Goal: Use online tool/utility: Use online tool/utility

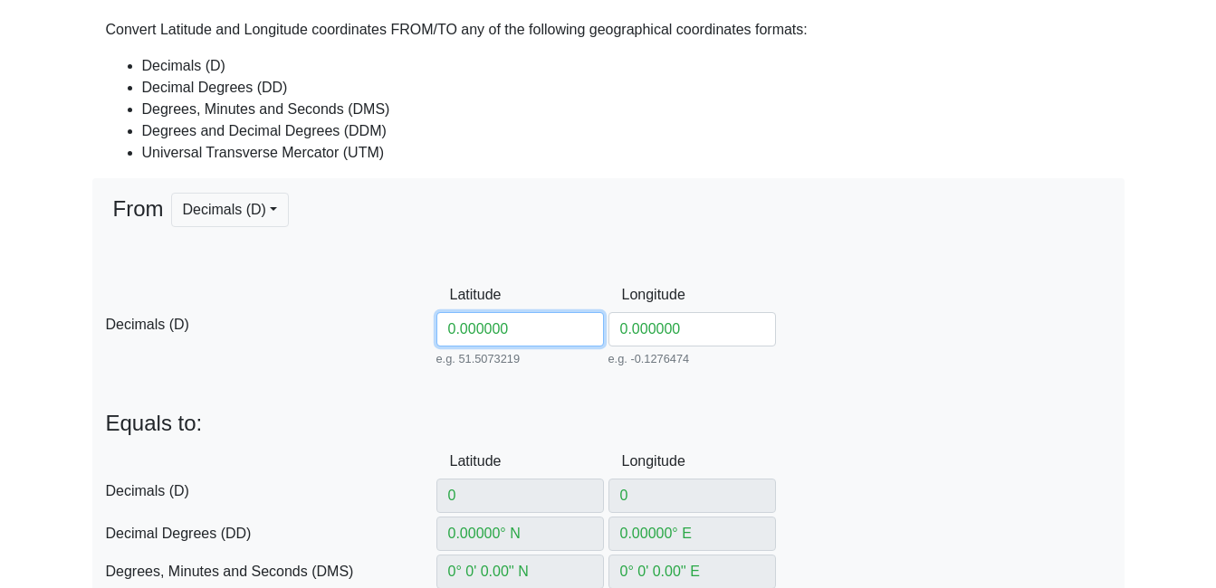
scroll to position [181, 0]
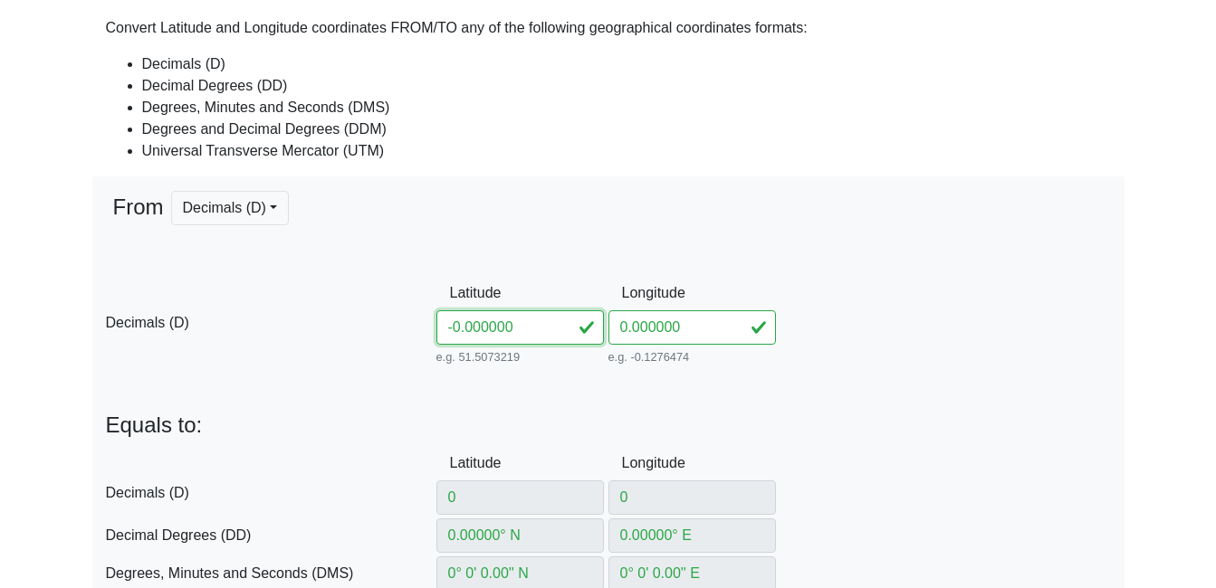
type input "-10.000000"
type input "0° S"
type input "0° W"
type input "0° 0' 0'' N"
type input "0° 0' 0'' E"
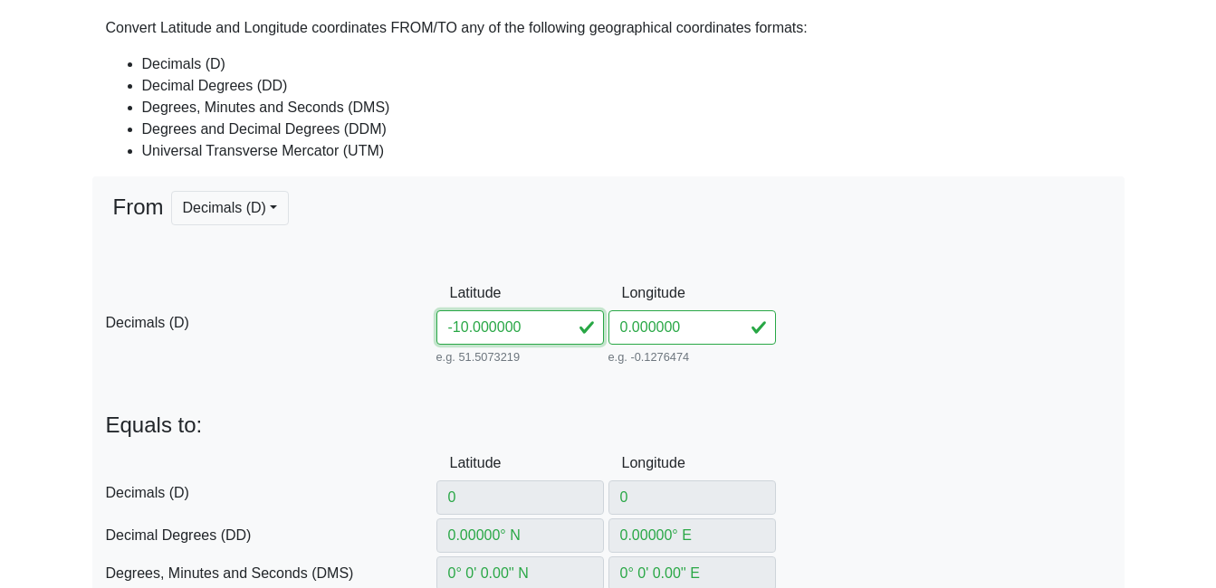
type input "0° 0' S"
type input "0° 0' W"
type input "166021.44309606554"
type input "0"
type input "31N"
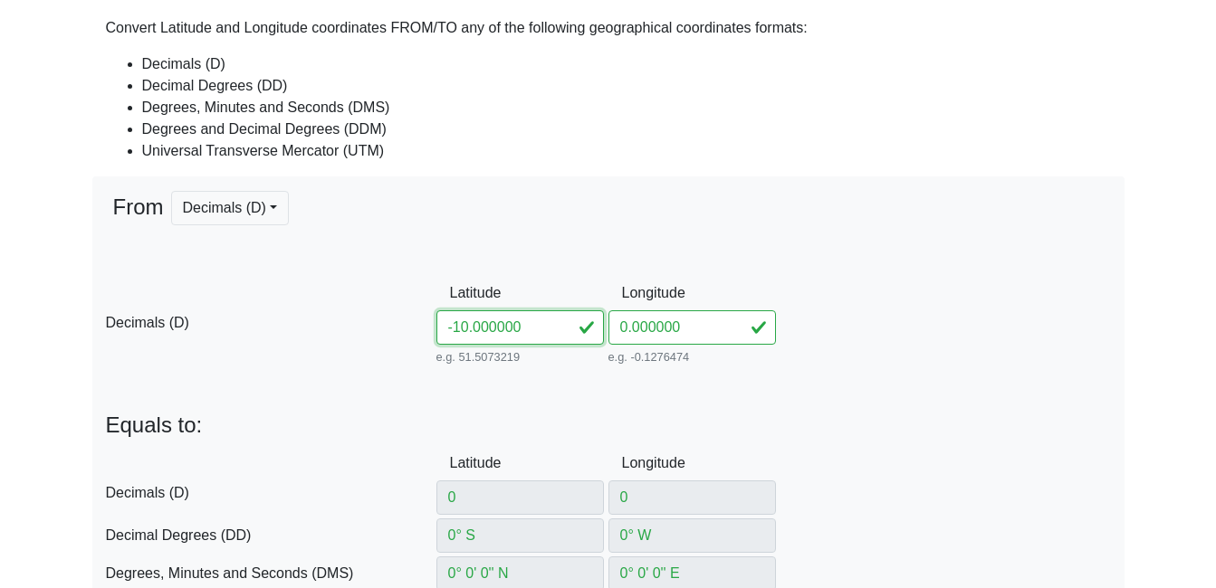
type input "-10"
type input "10° S"
type input "10° 0' 0'' S"
type input "10° 0' S"
type input "171071.26395195792"
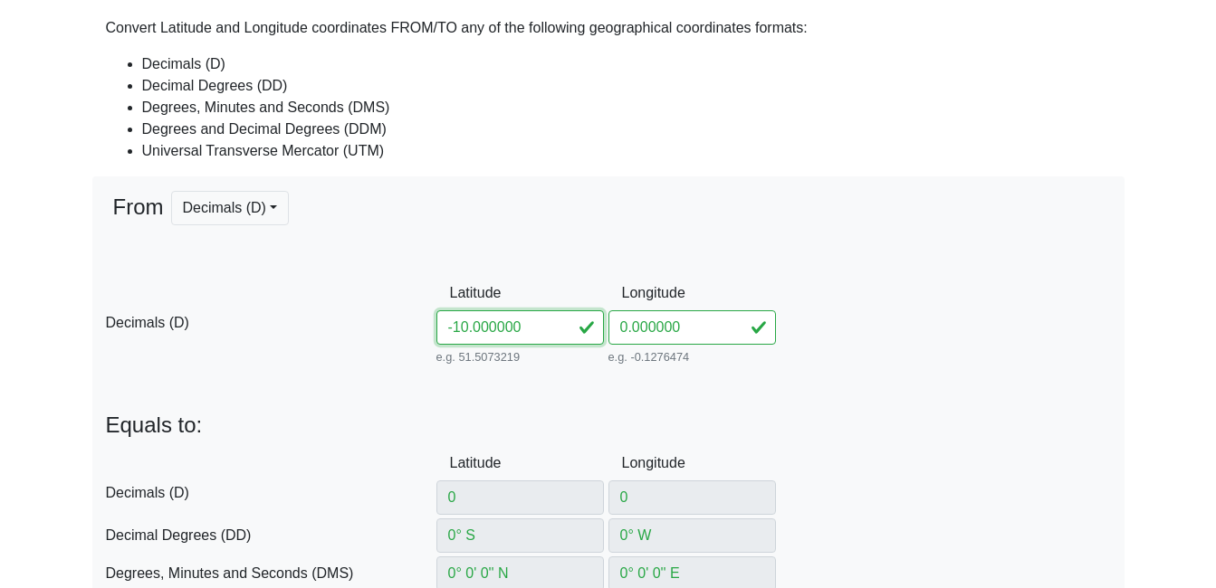
type input "8893091.145841427"
type input "31L"
type input "-1.000000"
type input "-1"
type input "1° S"
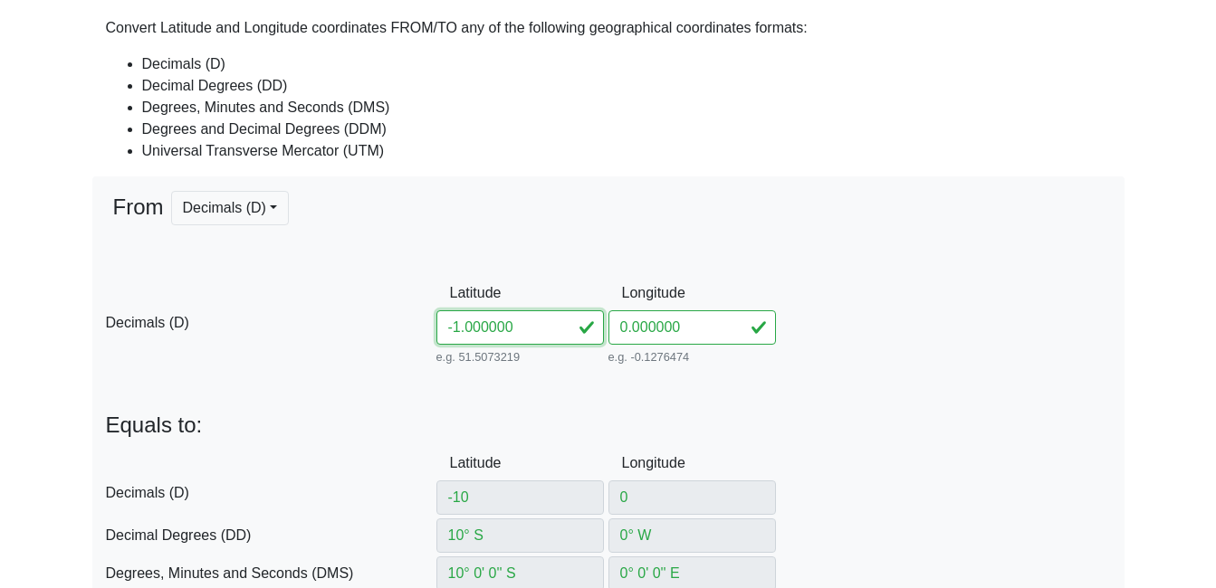
type input "1° 0' 0'' S"
type input "1° 0' S"
type input "166072.06291914813"
type input "9889317.162249802"
type input "31M"
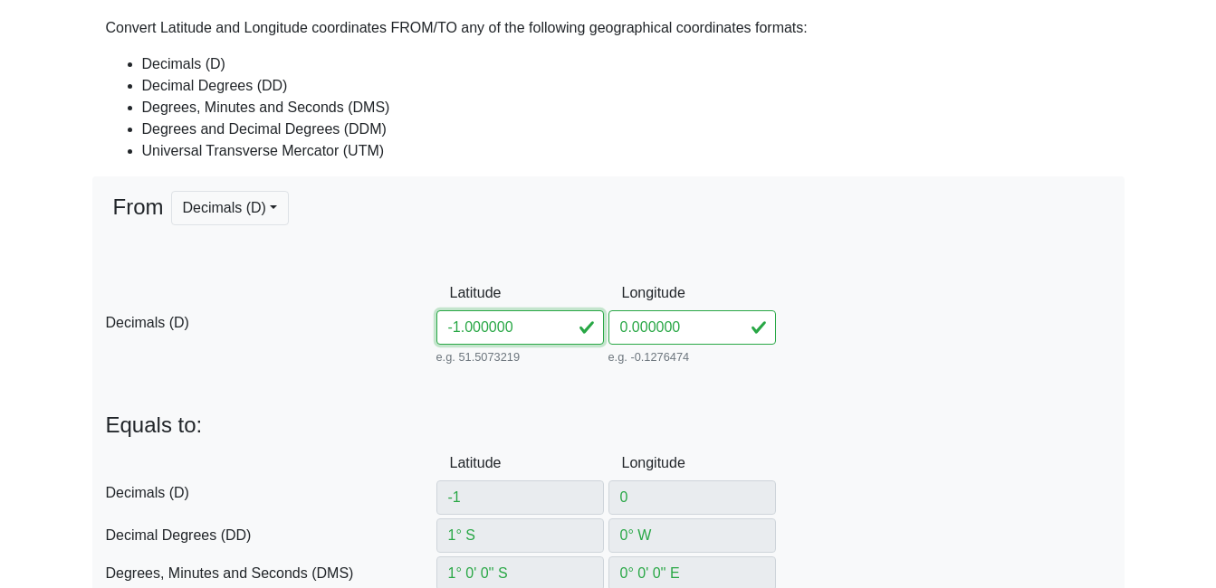
drag, startPoint x: 467, startPoint y: 330, endPoint x: 549, endPoint y: 330, distance: 81.5
click at [549, 330] on input "-1.000000" at bounding box center [519, 328] width 167 height 34
type input "-1.3"
type input "1.3° S"
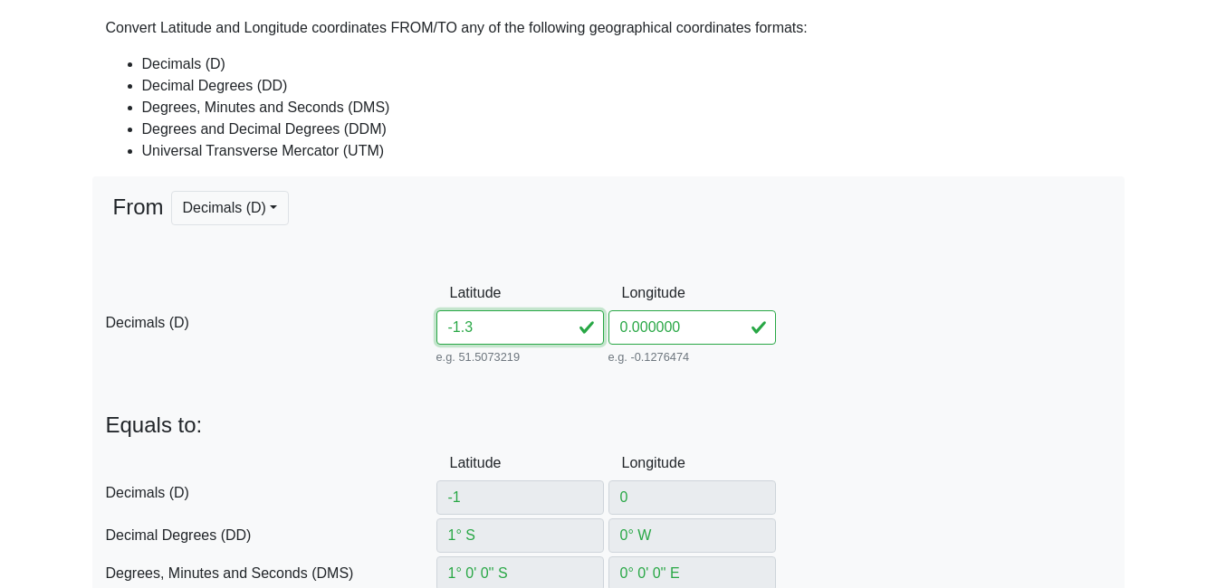
type input "1° 18' 0'' S"
type input "1° 18' S"
type input "166106.9891637388"
type input "9856112.237583075"
type input "-1.37"
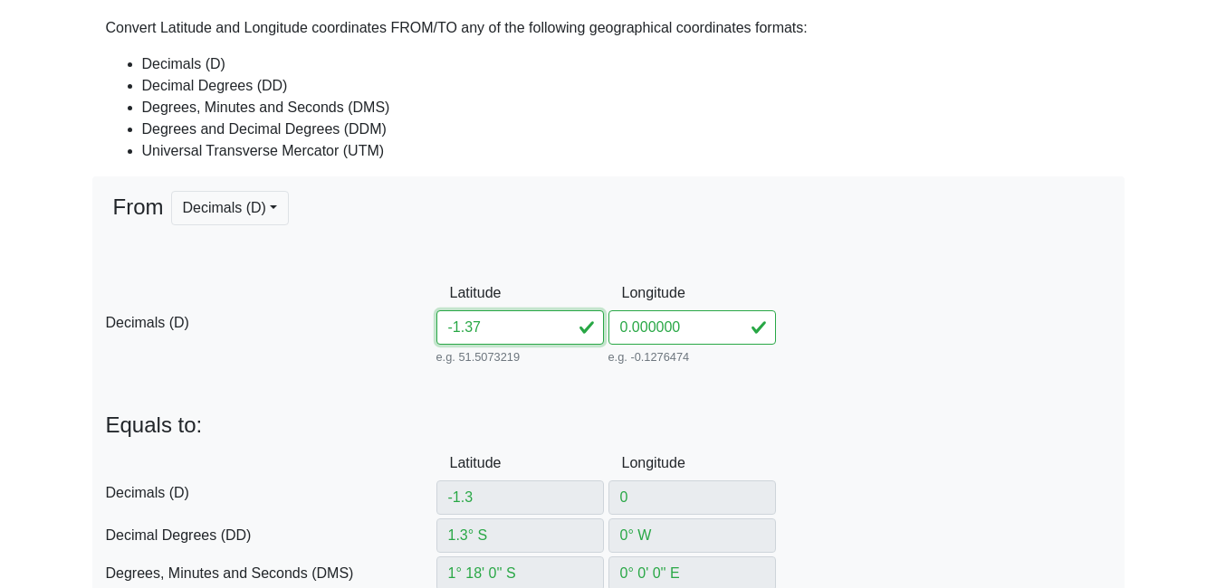
type input "-1.37"
type input "1.37° S"
type input "1° 22' 12'' S"
type input "1° 22.2' S"
type input "166116.44941897603"
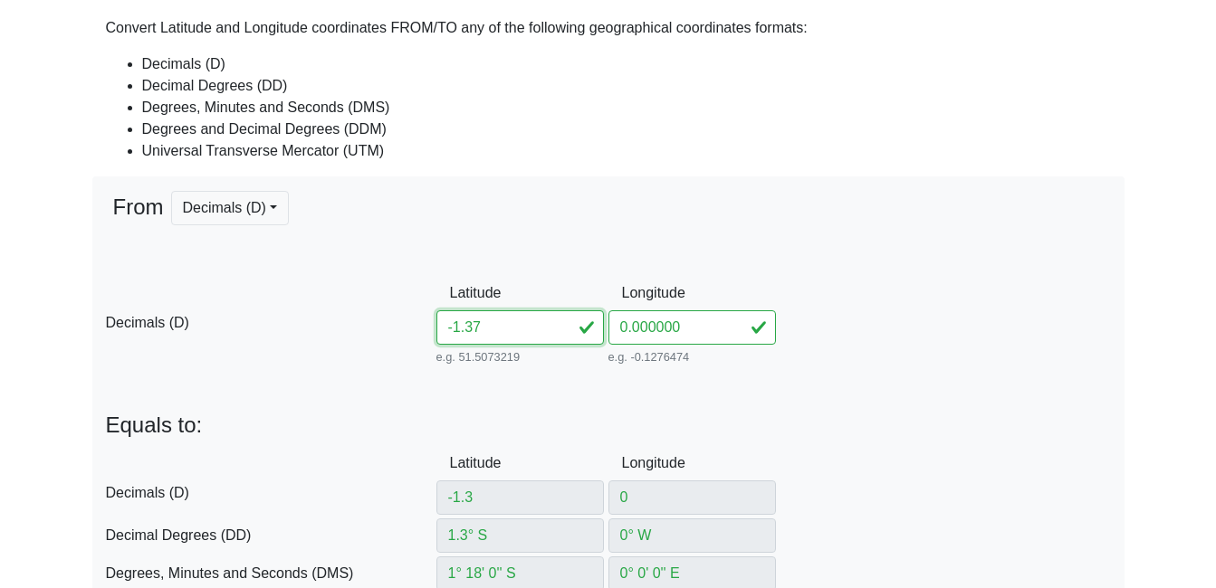
type input "9848364.414056744"
type input "-1.3799"
type input "-1.379"
type input "1.379° S"
type input "1° 22' 44.4'' S"
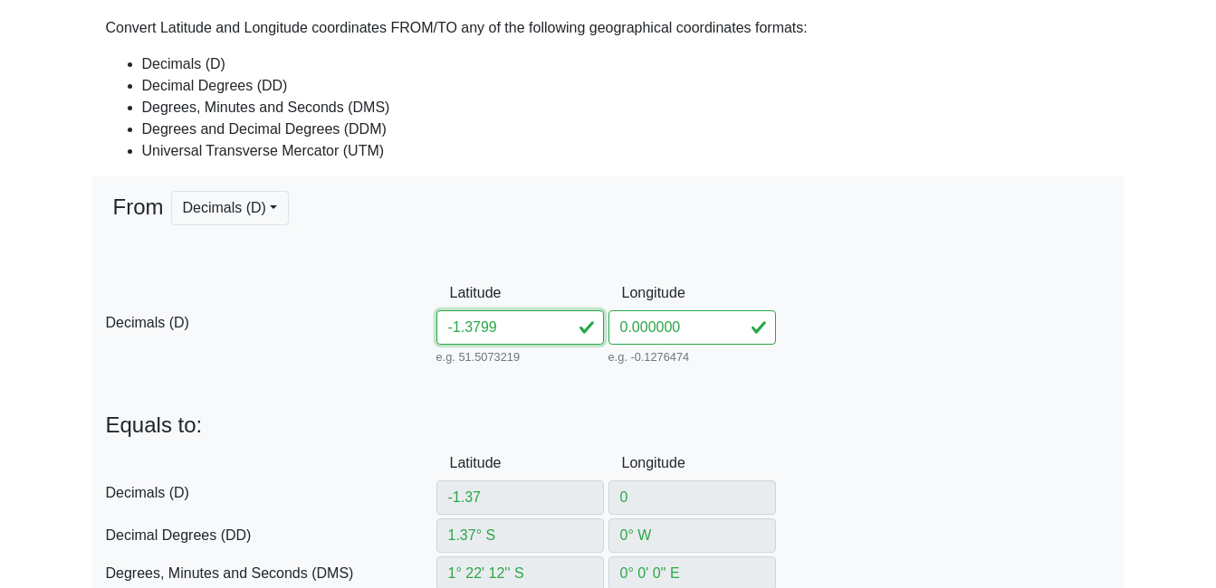
type input "1° 22.74' S"
type input "166117.7017195213"
type input "9847368.265082307"
type input "-1.3799"
type input "1.3799° S"
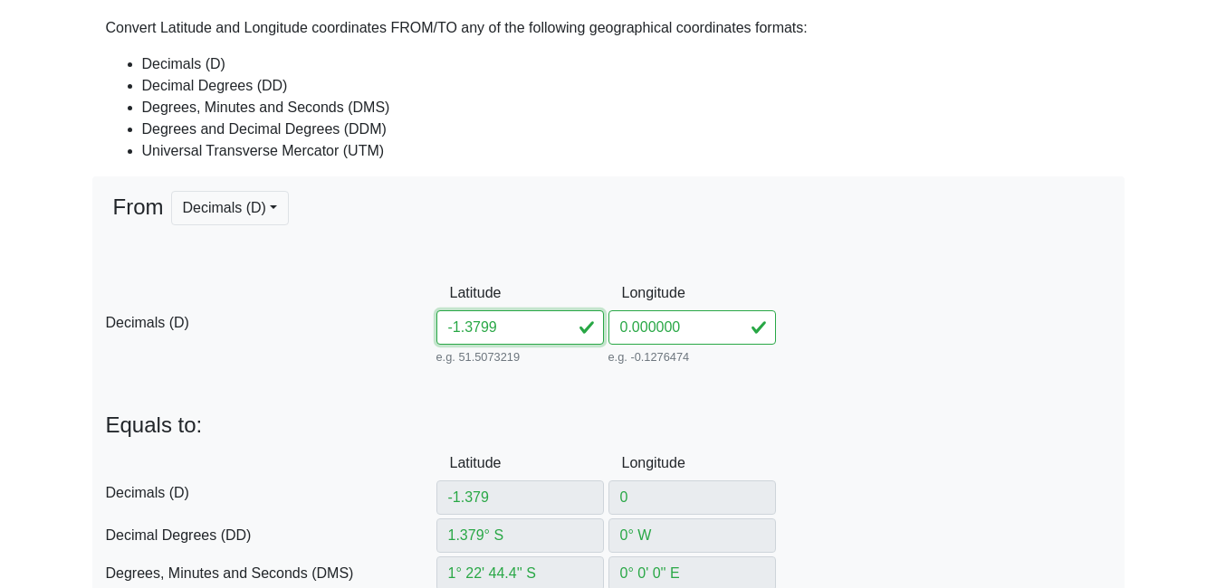
type input "1° 22' 47.64'' S"
type input "1° 22.794' S"
type input "166117.82740048494"
type input "9847268.650181858"
type input "-1.37992"
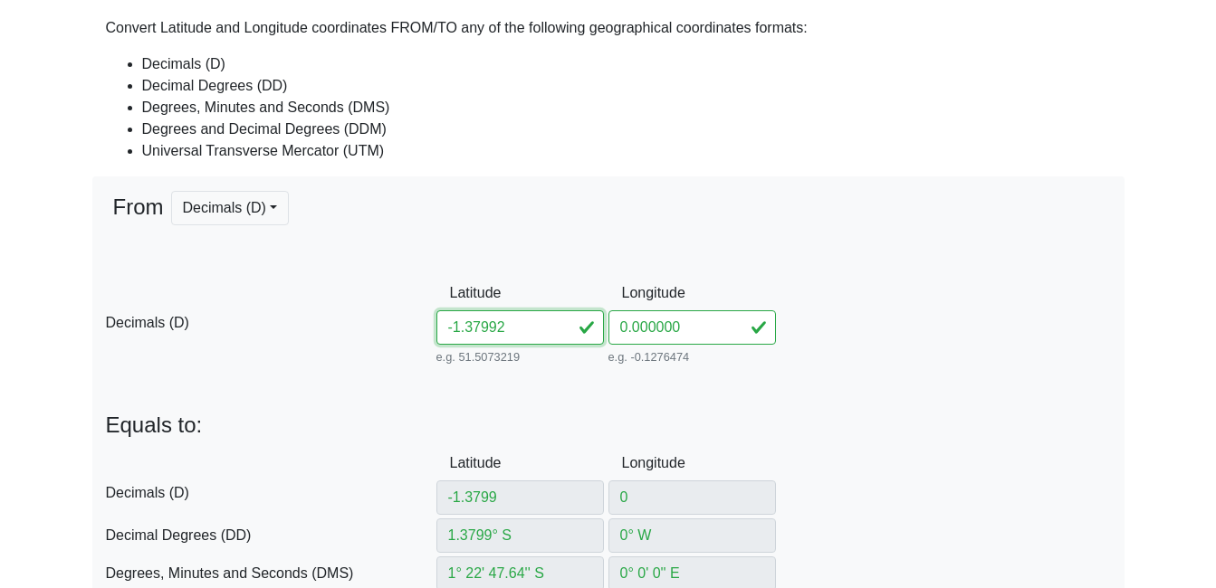
type input "-1.37992"
type input "1.37992° S"
type input "1° 22' 47.712'' S"
type input "1° 22.7952' S"
type input "166117.83019432635"
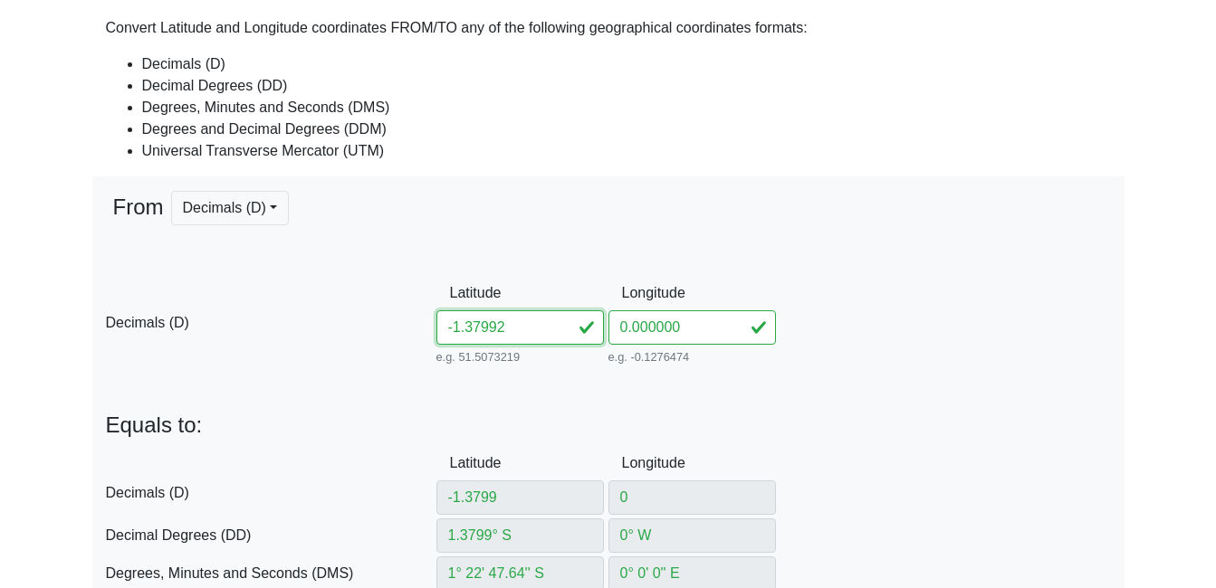
type input "9847266.436517397"
type input "-1.37992"
drag, startPoint x: 626, startPoint y: 332, endPoint x: 614, endPoint y: 332, distance: 11.8
click at [614, 332] on input "0.000000" at bounding box center [691, 328] width 167 height 34
type input "34.000000"
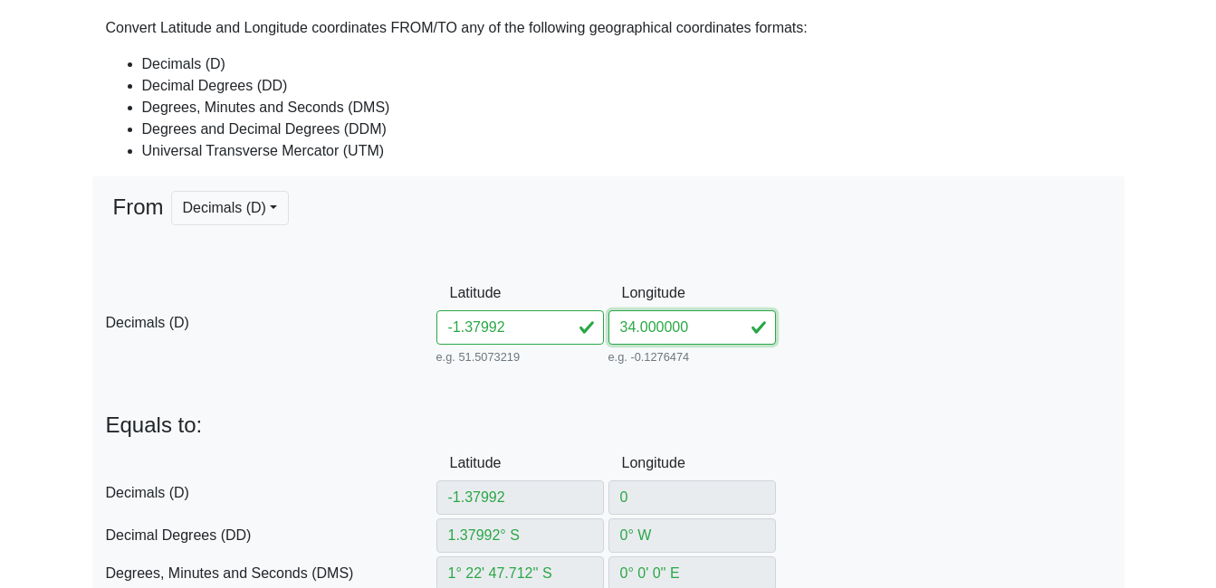
type input "3"
type input "3° E"
type input "3° 0' 0'' E"
type input "3° 0' E"
type input "500000"
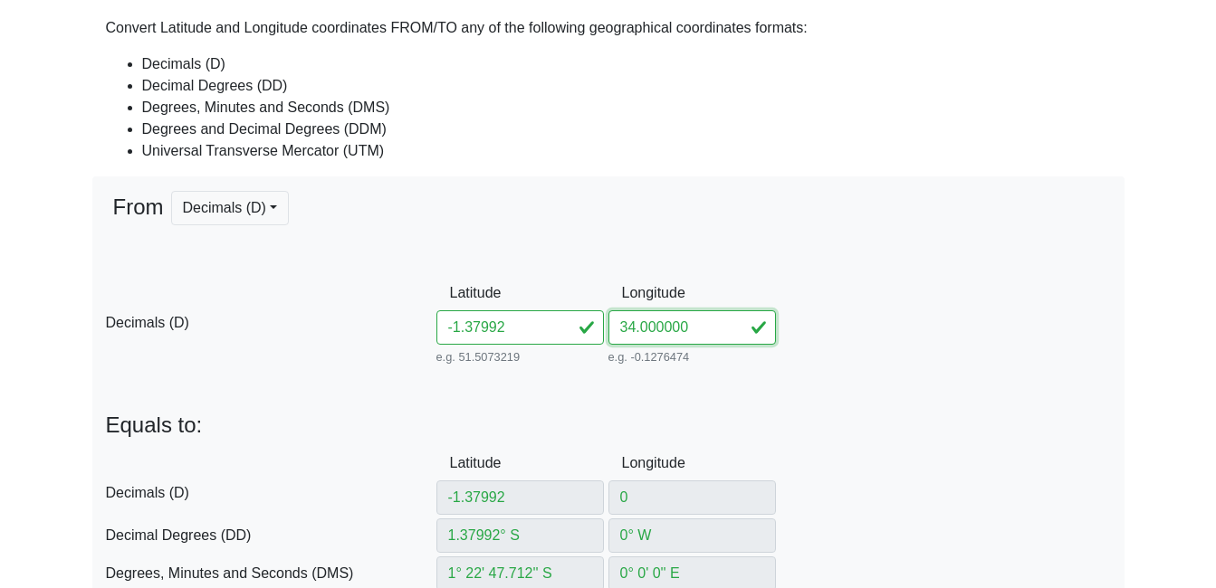
type input "9847477.082688948"
type input "34"
type input "34° E"
type input "34° 0' 0'' E"
type input "34° 0' E"
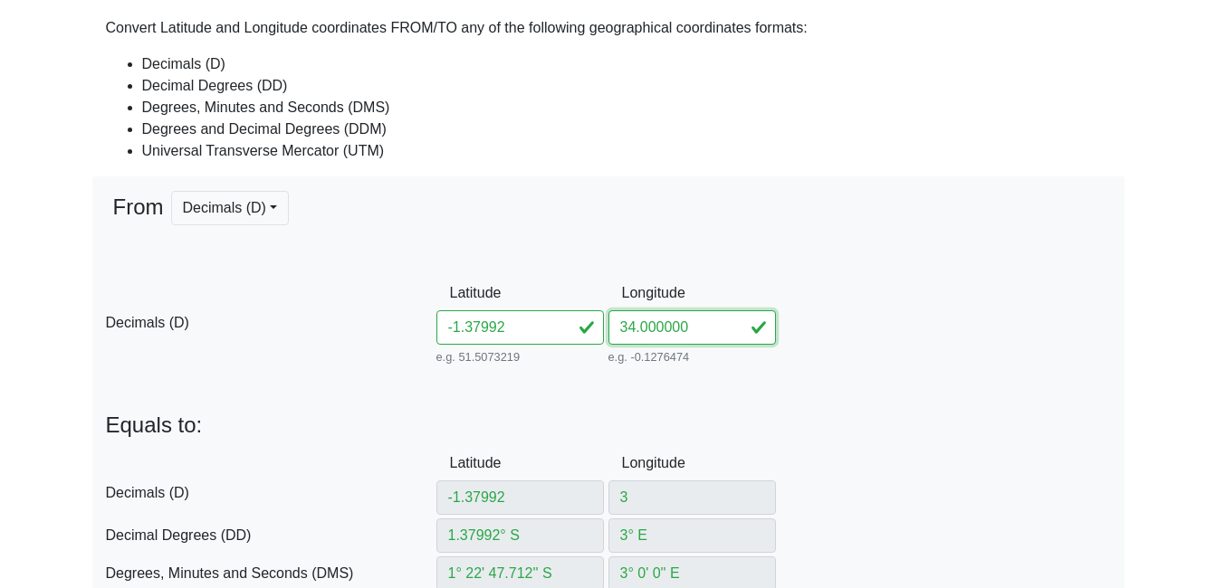
type input "611248.5878485524"
type input "9847453.701598924"
type input "36M"
click at [810, 475] on div "D Decimals (D) Latitude -1.37992 Between -90 and 90 Longitude 34 Between -180 a…" at bounding box center [608, 480] width 1032 height 69
drag, startPoint x: 642, startPoint y: 331, endPoint x: 685, endPoint y: 331, distance: 43.5
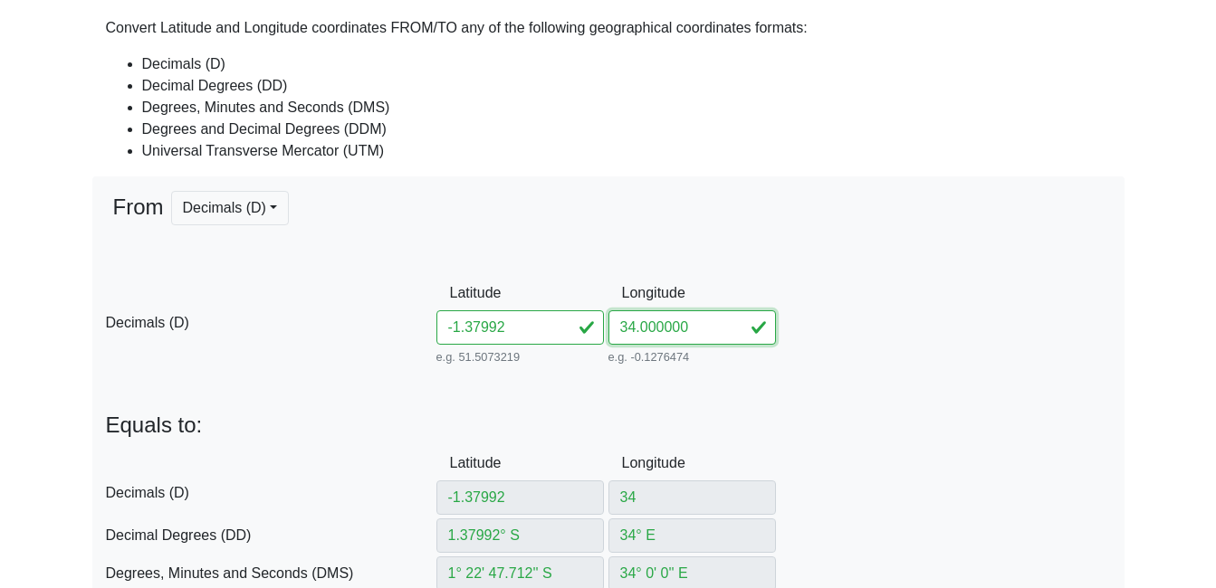
click at [685, 331] on input "34.000000" at bounding box center [691, 328] width 167 height 34
type input "34.40"
type input "34.4"
type input "34.4° E"
type input "34° 24' 0'' E"
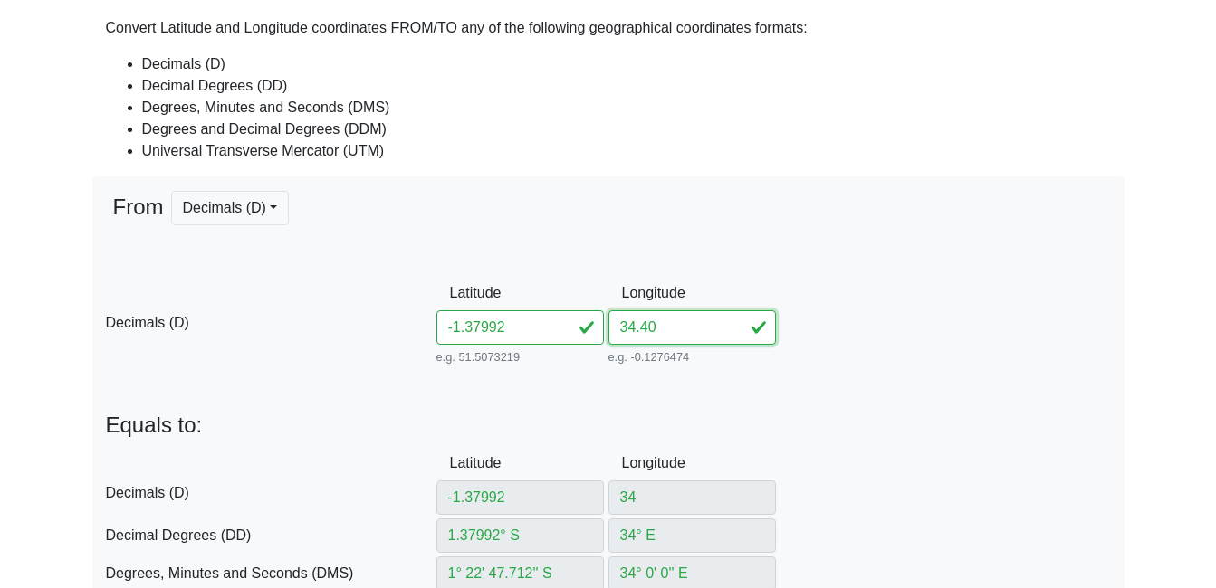
type input "34° 24' E"
type input "655755.657601474"
type input "9847431.250103269"
type input "34.4078"
type input "34.407"
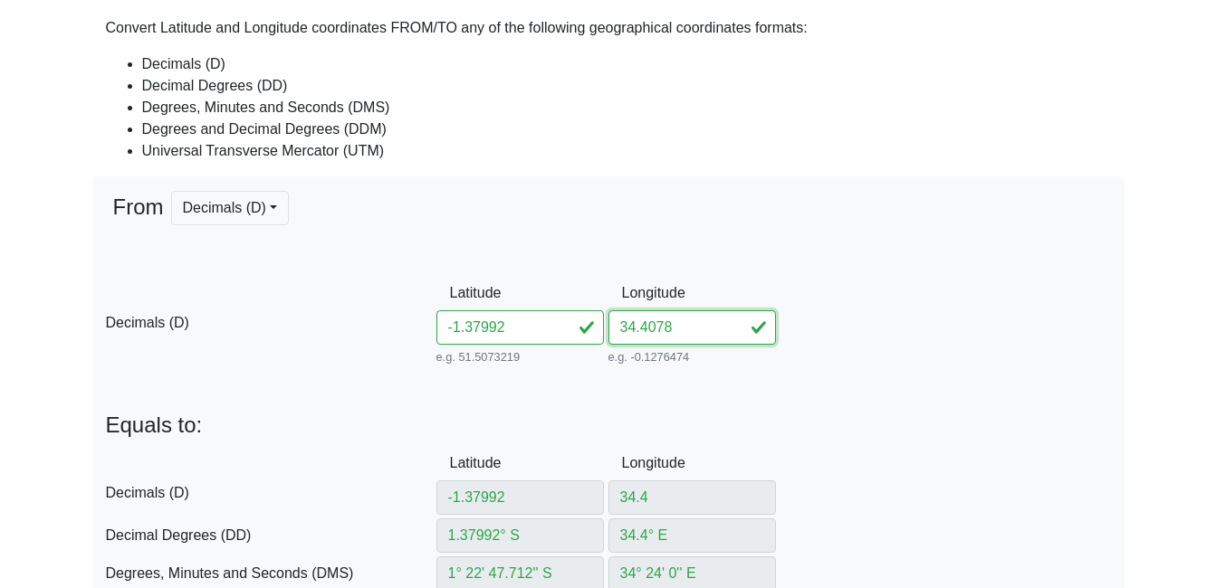
type input "34.407° E"
type input "34° 24' 25.2'' E"
type input "34° 24.42' E"
type input "656534.5929456739"
type input "9847430.790514797"
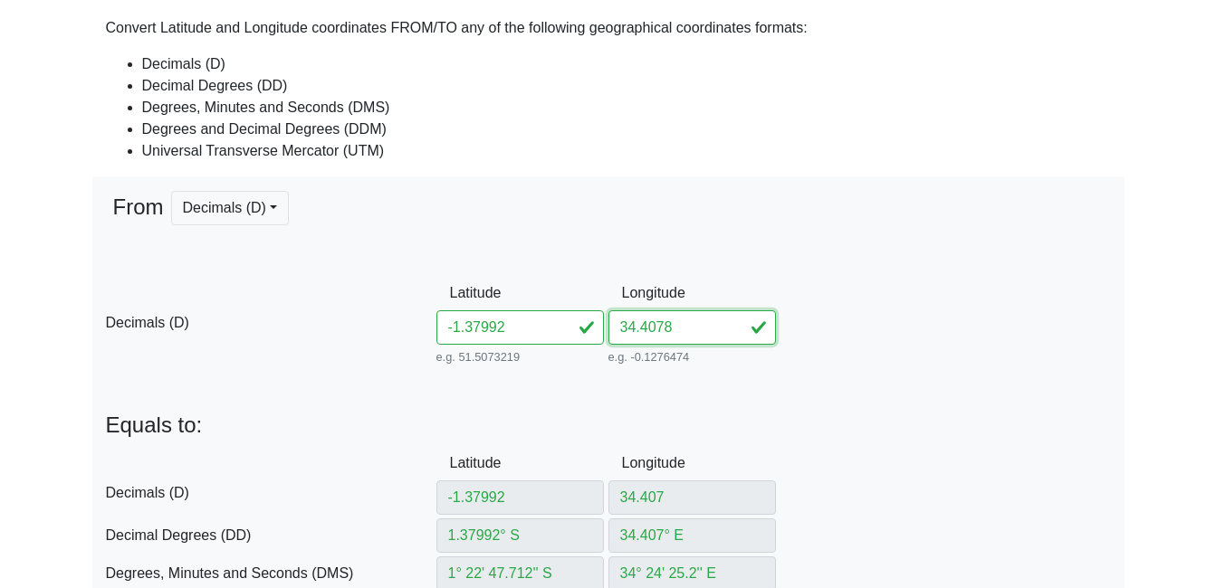
type input "34.40785"
type input "34.4078"
type input "34.4078° E"
type input "34° 24' 28.08'' E"
type input "34° 24.468' E"
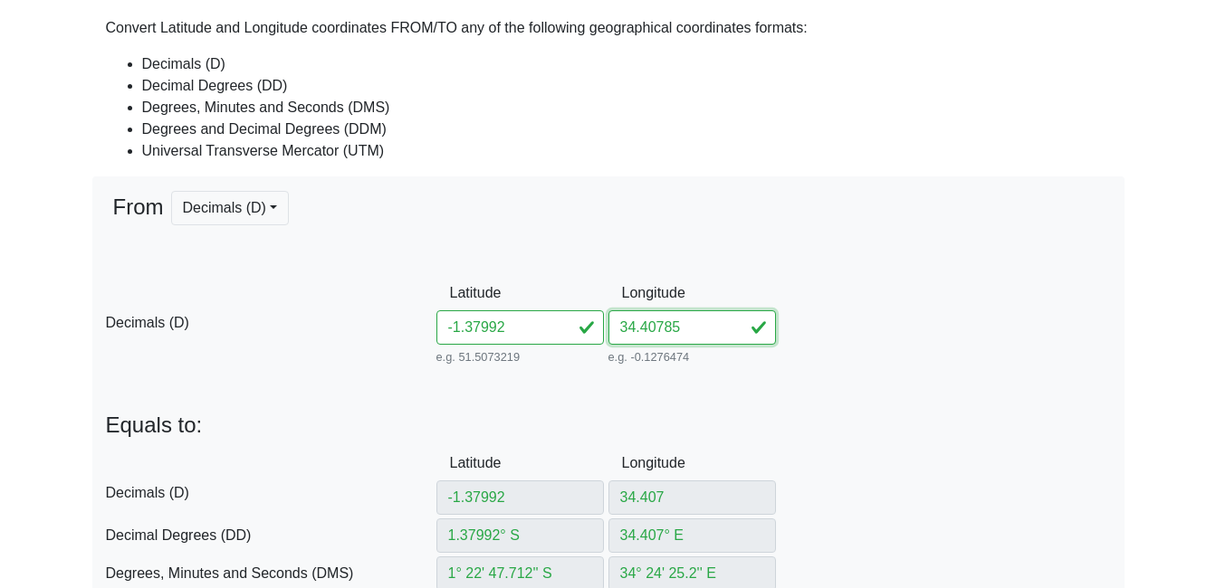
type input "656623.6142773102"
type input "9847430.7378443"
type input "34.40785"
type input "34.40785° E"
type input "34° 24' 28.26'' E"
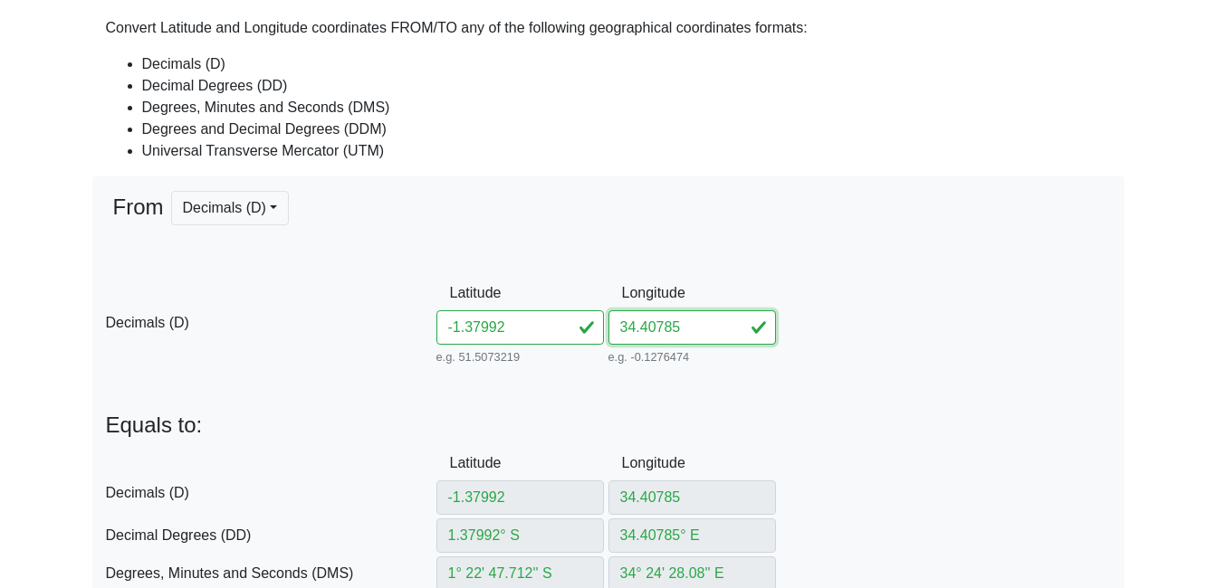
type input "34° 24.471' E"
type input "656629.1781115572"
type input "9847430.734551398"
type input "34.40785"
drag, startPoint x: 482, startPoint y: 333, endPoint x: 552, endPoint y: 333, distance: 70.6
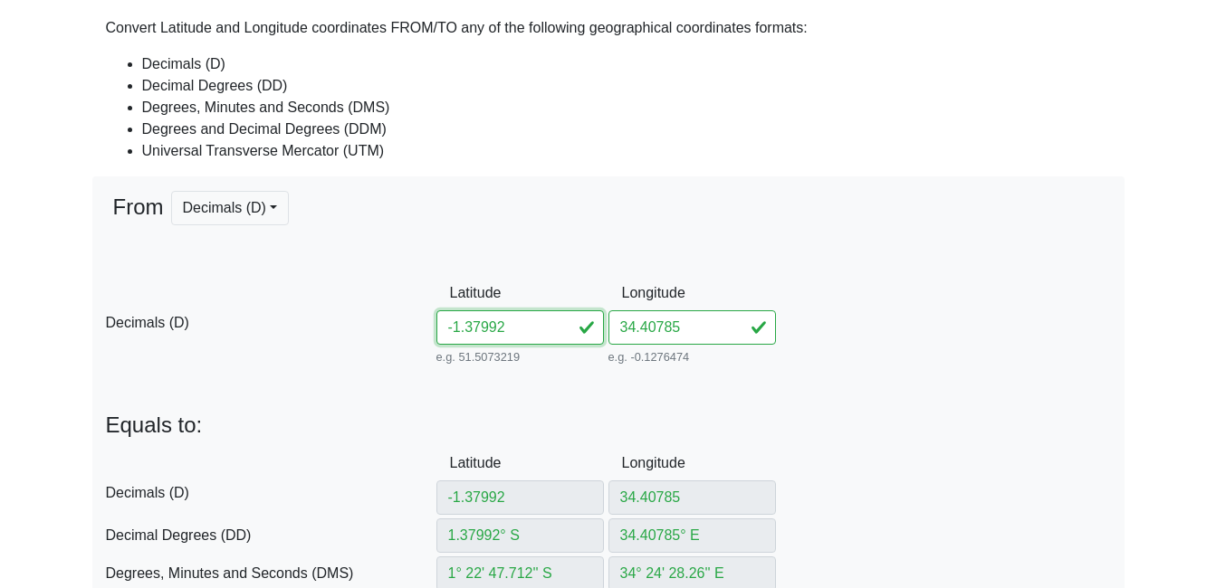
click at [552, 333] on input "-1.37992" at bounding box center [519, 328] width 167 height 34
type input "-1.37640"
type input "-1.376"
type input "1.376° S"
type input "1° 22' 33.6'' S"
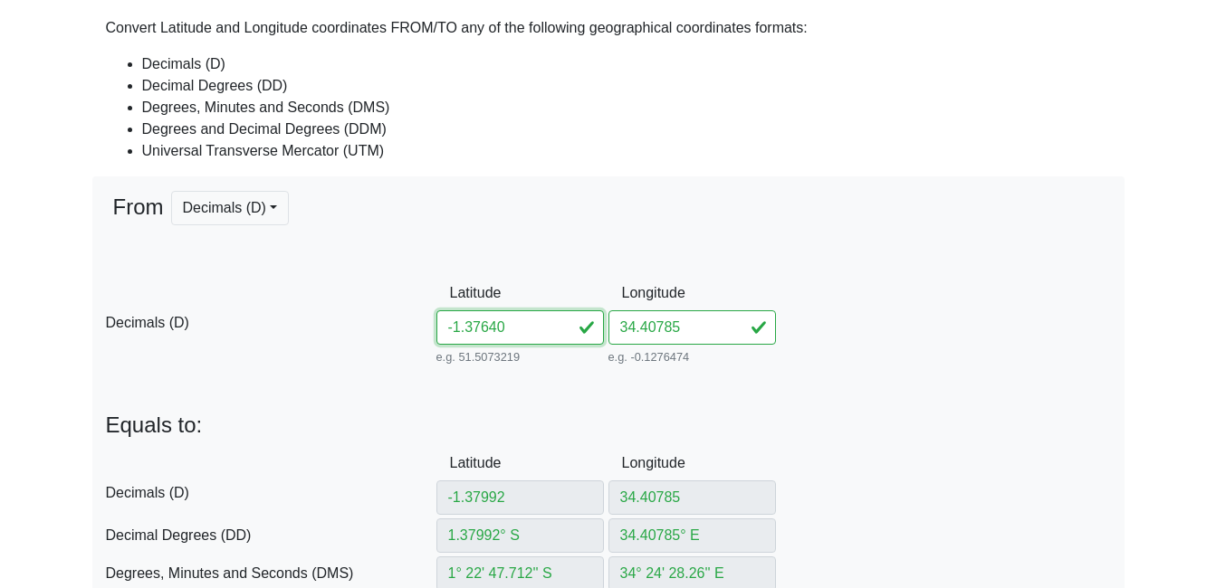
type input "1° 22.56' S"
type input "656629.4342624327"
type input "9847864.14641041"
type input "-1.3764"
type input "1.3764° S"
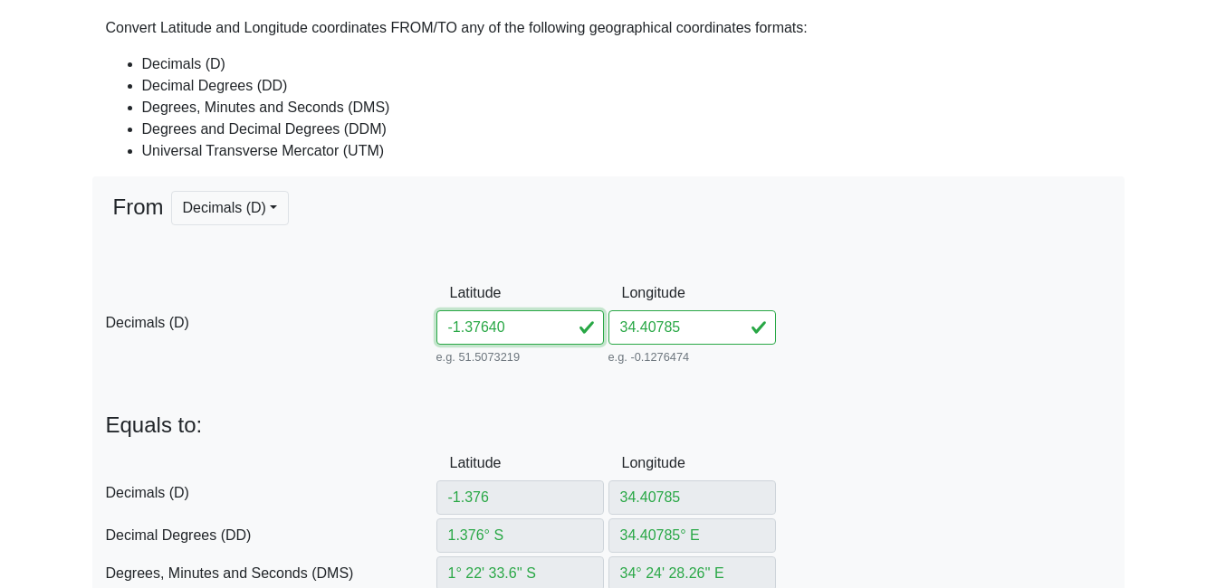
type input "1° 22' 35.04'' S"
type input "1° 22.584' S"
type input "656629.4081579667"
type input "9847819.920711126"
type input "-1.37640"
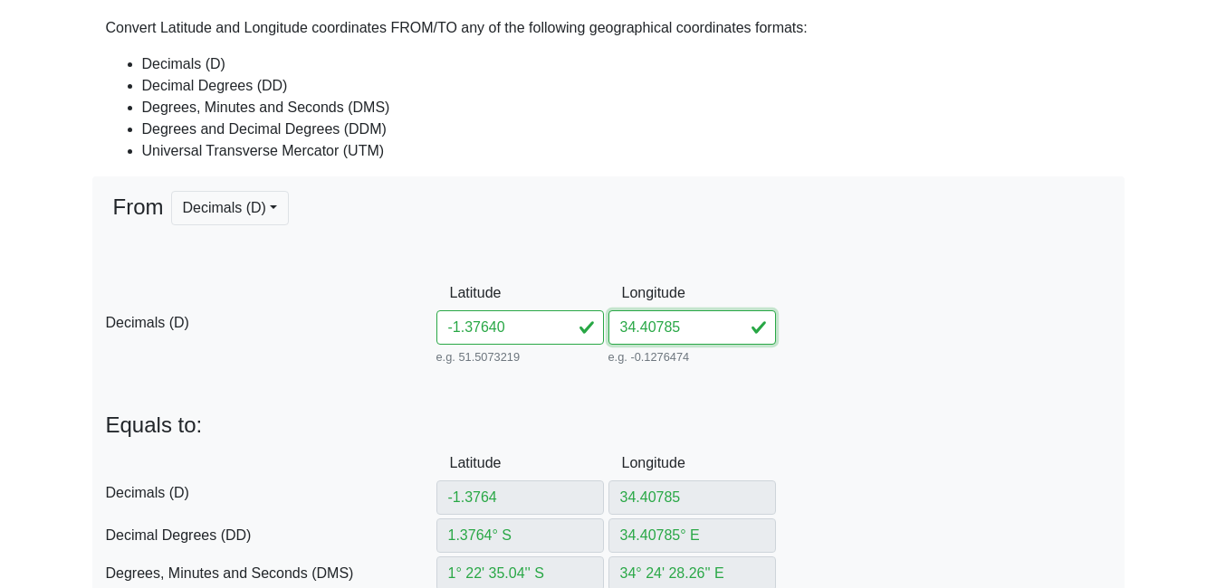
drag, startPoint x: 655, startPoint y: 335, endPoint x: 683, endPoint y: 338, distance: 27.3
click at [683, 338] on input "34.40785" at bounding box center [691, 328] width 167 height 34
type input "34.409"
type input "34.409° E"
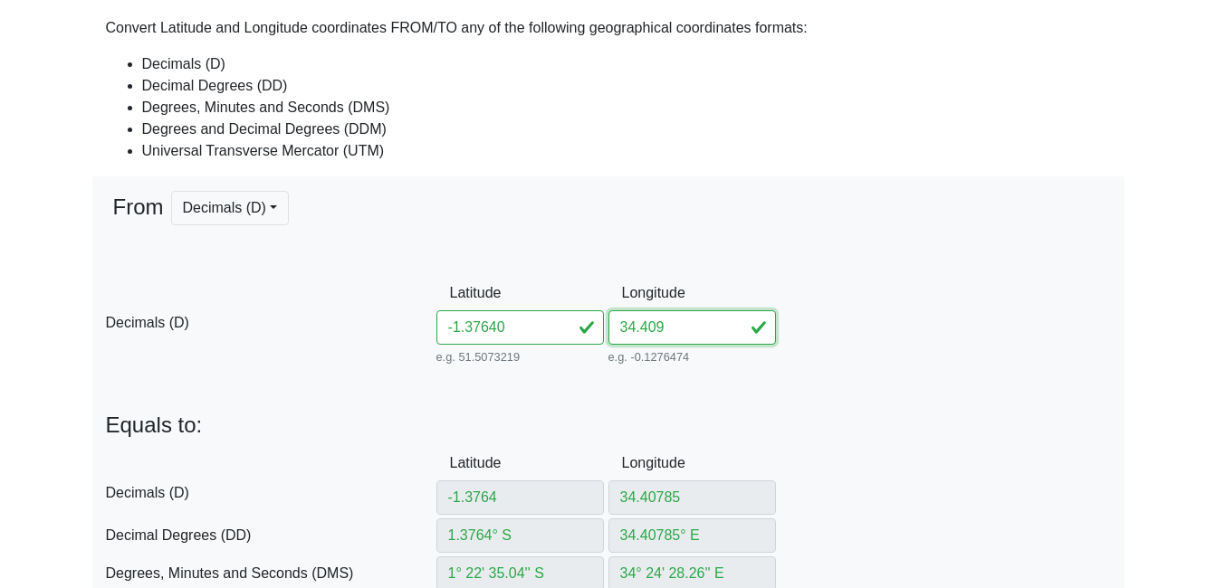
type input "34° 24' 32.4'' E"
type input "34° 24.54' E"
type input "656757.3765668776"
type input "9847819.845135216"
type input "34.4095"
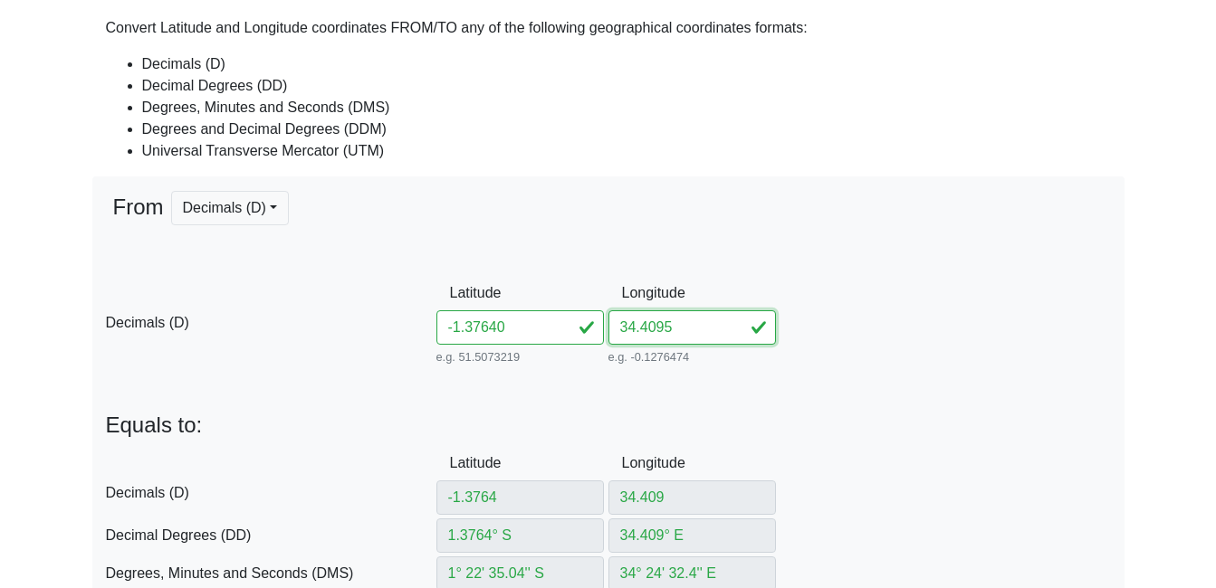
type input "34.4095"
type input "34.4095° E"
type input "34° 24' 34.2'' E"
type input "34° 24.57' E"
type input "656813.0150253465"
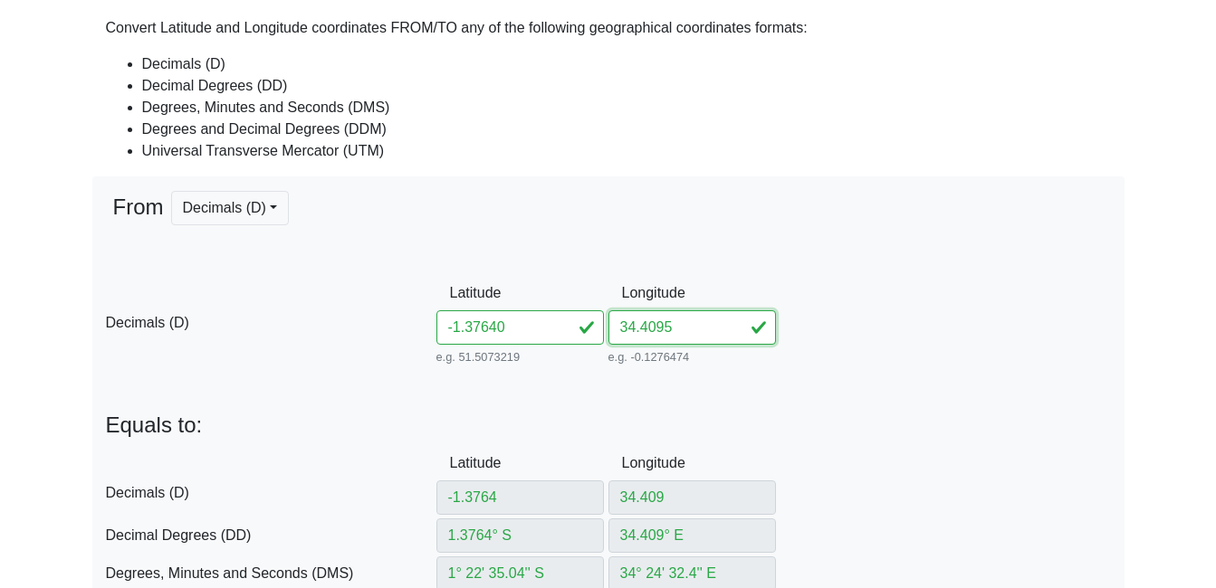
type input "9847819.812256858"
type input "34.40951"
type input "34.40951° E"
type input "34° 24' 34.236'' E"
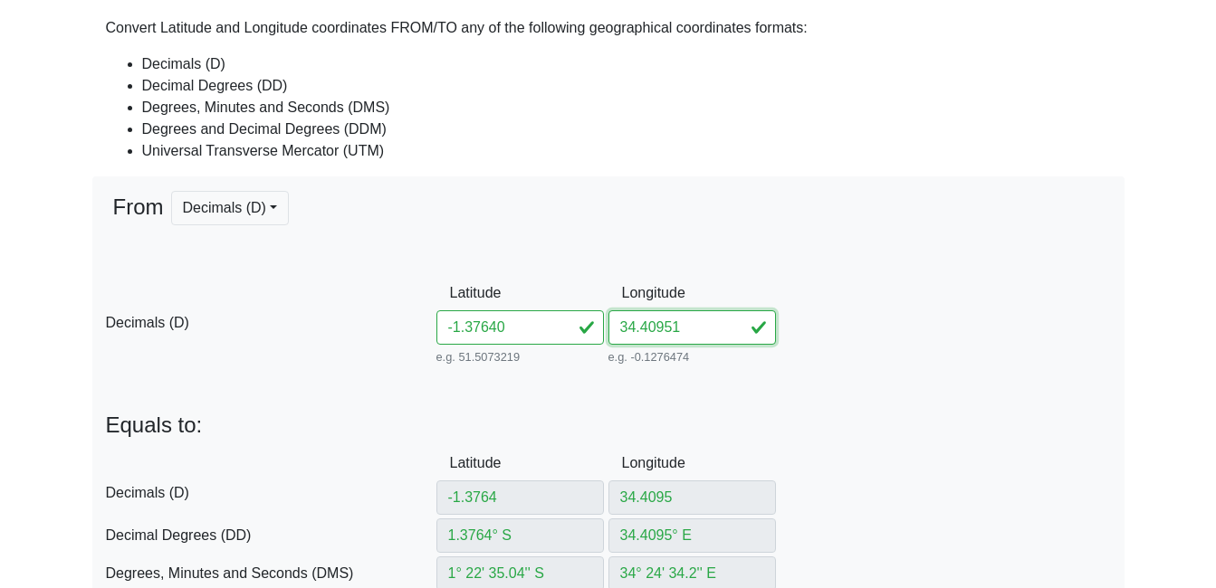
type input "34° 24.5706' E"
type input "656814.127794638"
type input "9847819.81159917"
type input "34.40951"
drag, startPoint x: 473, startPoint y: 330, endPoint x: 521, endPoint y: 330, distance: 48.9
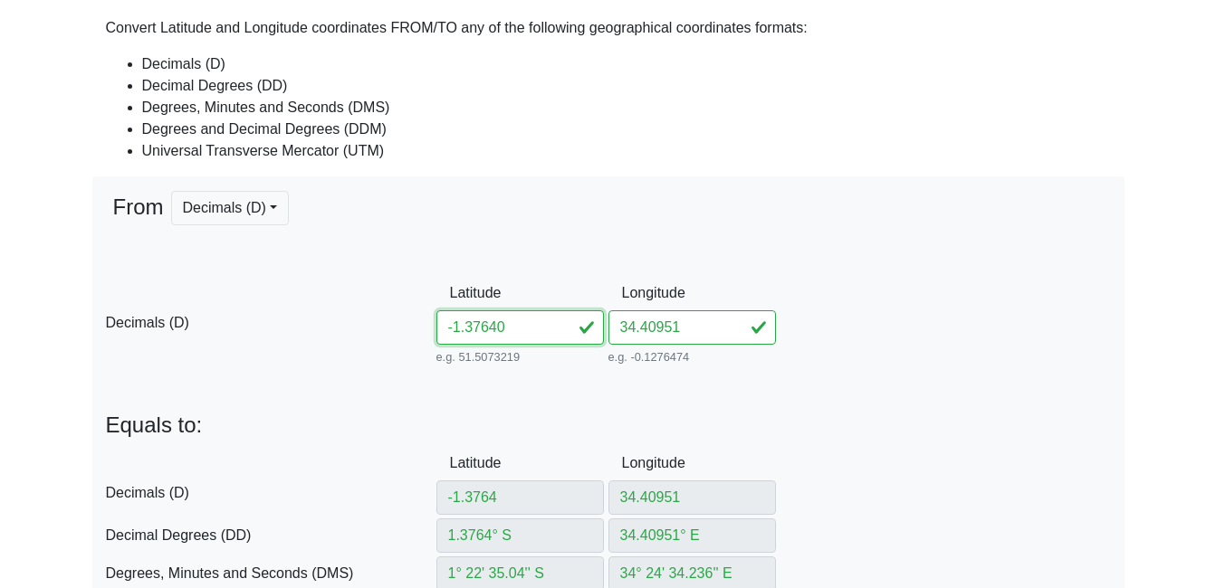
click at [521, 330] on input "-1.37640" at bounding box center [519, 328] width 167 height 34
type input "-1.36"
type input "1.36° S"
type input "1° 21' 36'' S"
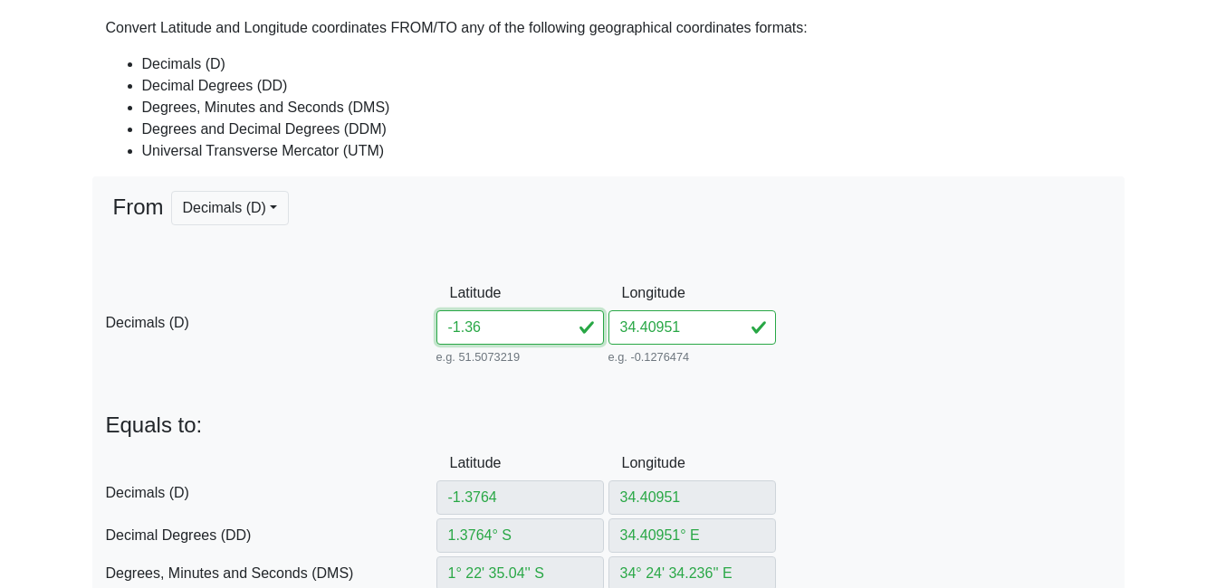
type input "1° 21.6' S"
type input "656815.1931131037"
type input "9849633.066454642"
type input "-1.3698"
type input "-1.369"
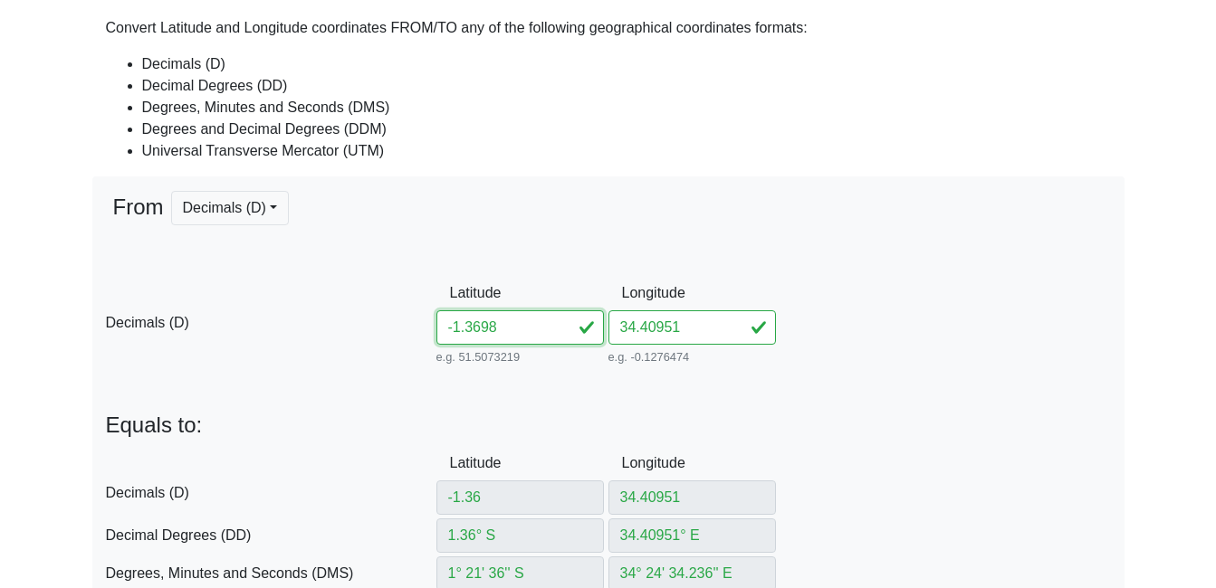
type input "1.369° S"
type input "1° 22' 8.4'' S"
type input "1° 22.14' S"
type input "656814.6100678269"
type input "9848637.987599483"
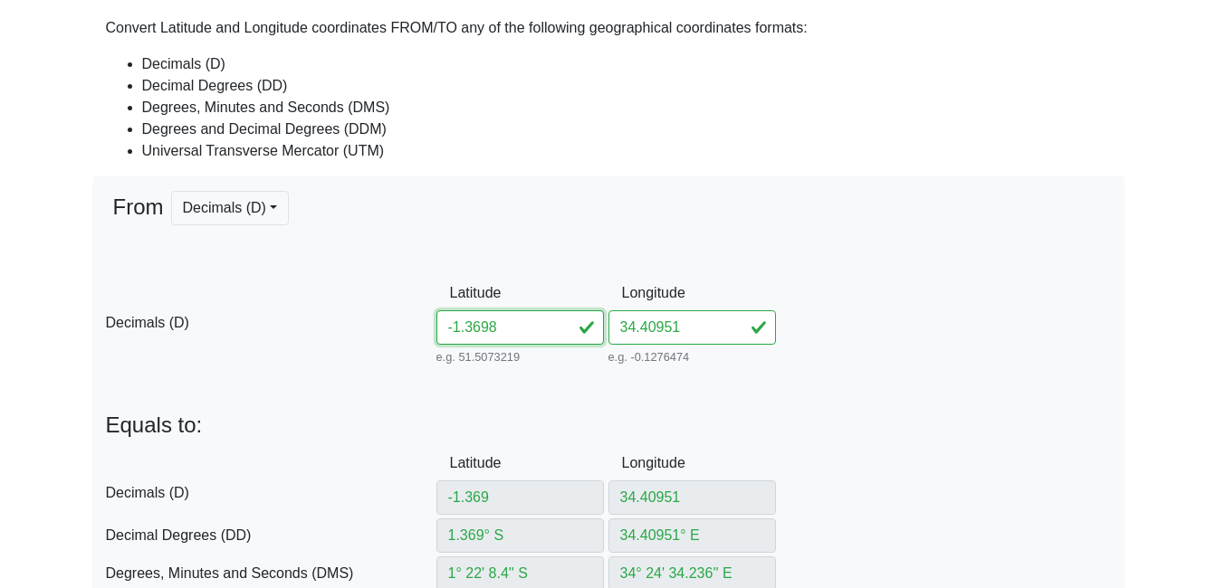
type input "-1.36987"
type input "-1.3698"
type input "1.3698° S"
type input "1° 22' 11.28'' S"
type input "1° 22.188' S"
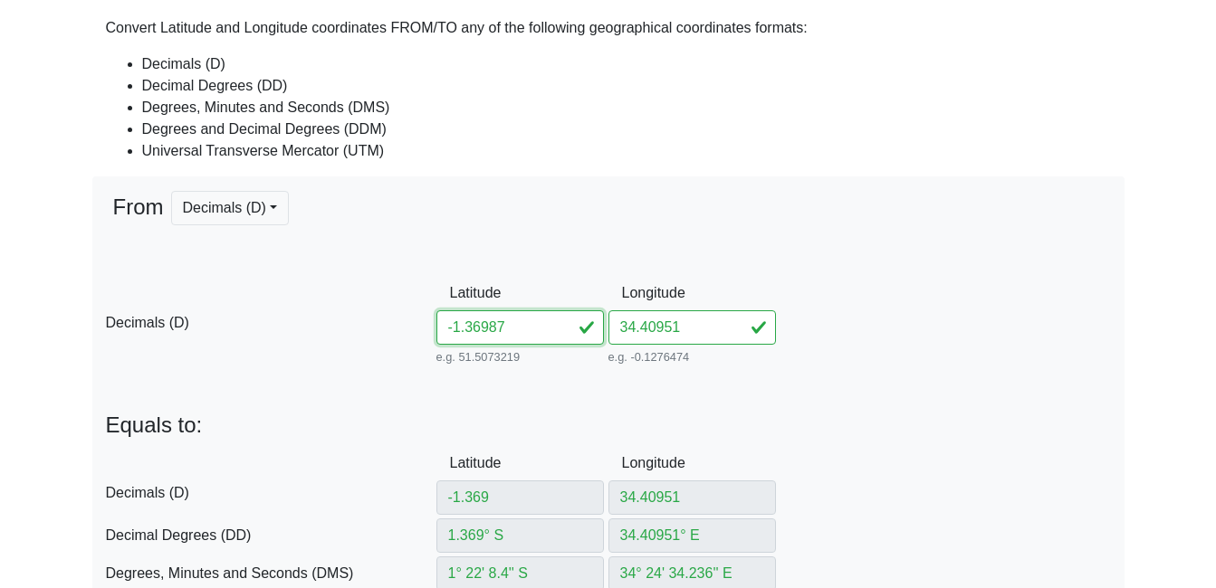
type input "656814.5580555022"
type input "9848549.53614229"
type input "-1.36987"
type input "1.36987° S"
type input "1° 22' 11.532'' S"
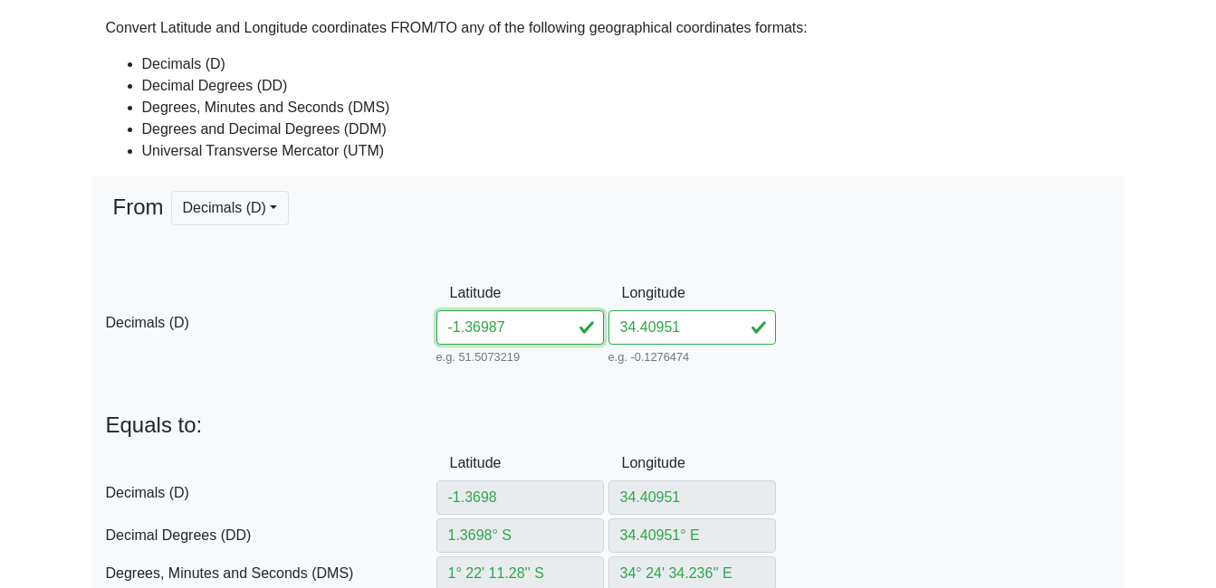
type input "1° 22.1922' S"
type input "656814.5535029784"
type input "9848541.79663976"
type input "-1.36987"
drag, startPoint x: 654, startPoint y: 331, endPoint x: 693, endPoint y: 331, distance: 38.9
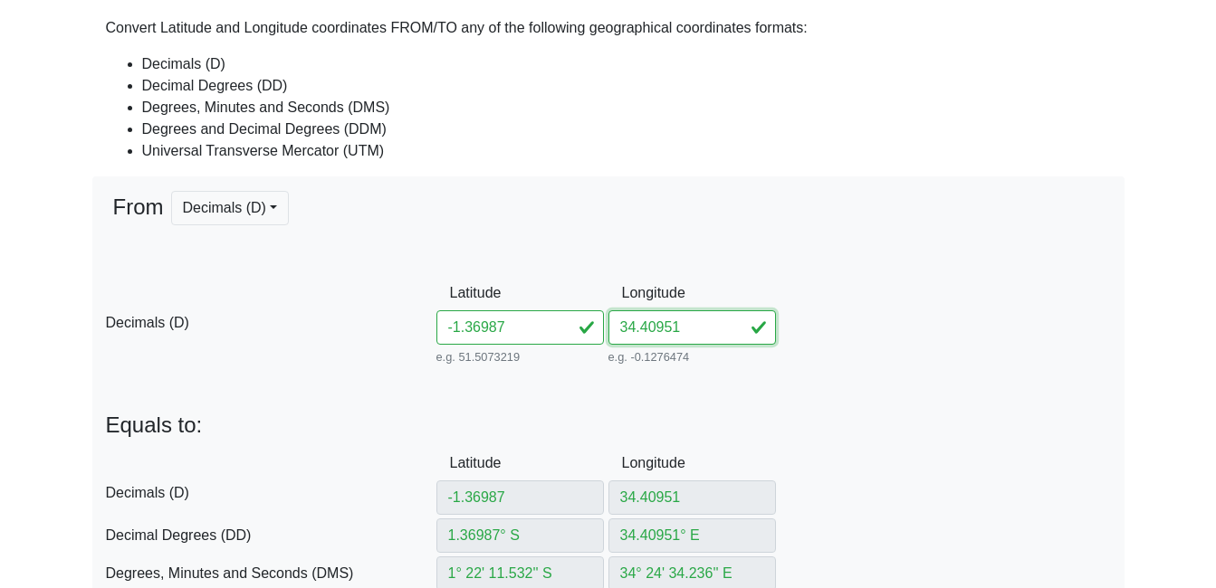
click at [693, 331] on input "34.40951" at bounding box center [691, 328] width 167 height 34
type input "34.40489"
type input "34.404"
type input "34.404° E"
type input "34° 24' 14.4'' E"
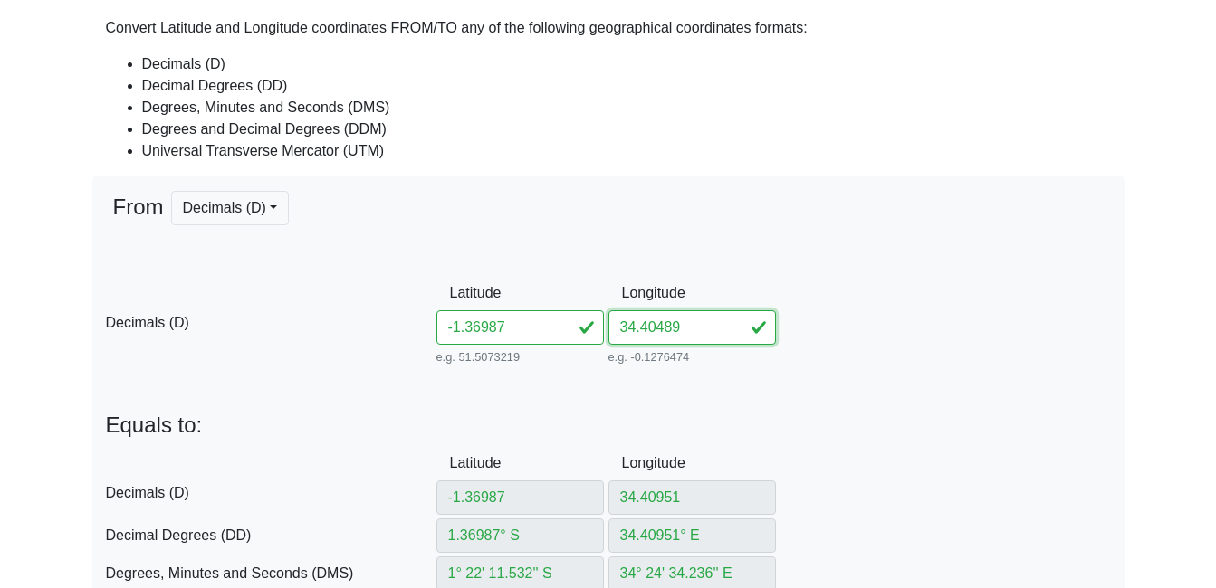
type input "34° 24.24' E"
type input "656201.4166844805"
type input "9848542.156602565"
type input "34.4048"
type input "34.4048° E"
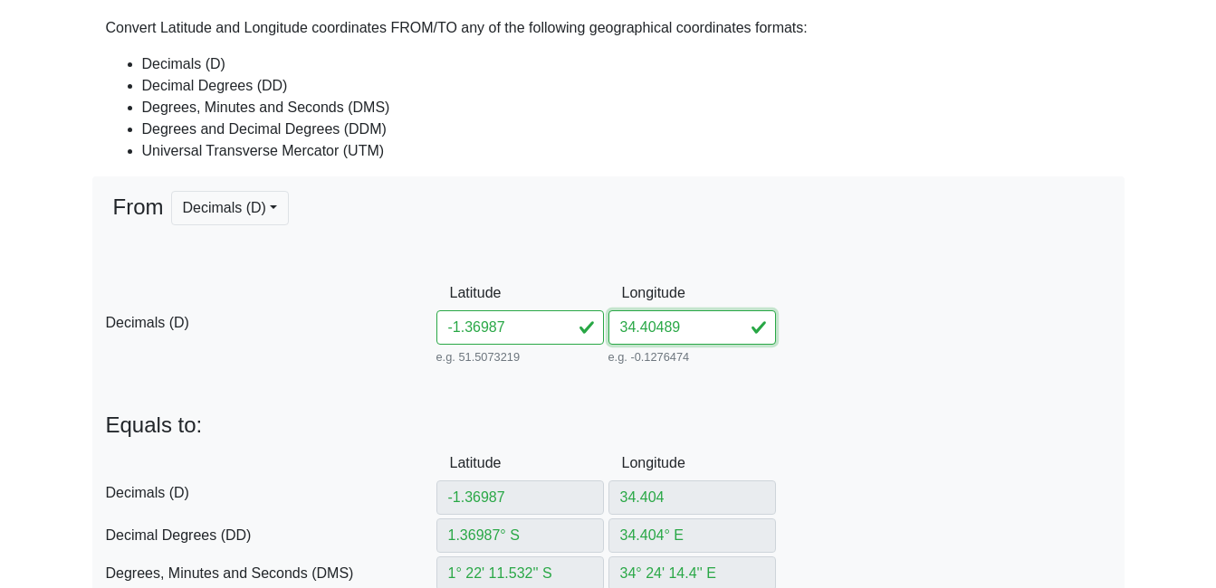
type input "34° 24' 17.28'' E"
type input "34° 24.288' E"
type input "656290.438273801"
type input "9848542.104426943"
type input "34.40489"
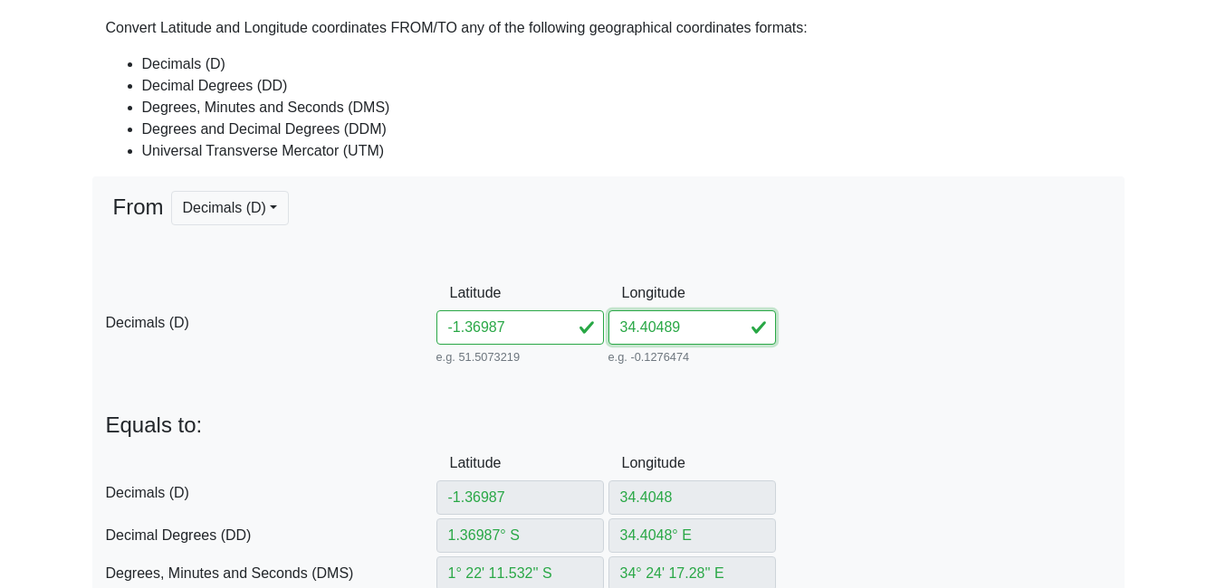
type input "34.40489° E"
type input "34° 24' 17.604'' E"
type input "34° 24.2934' E"
type input "656300.4532045173"
type input "9848542.098555325"
